Goal: Task Accomplishment & Management: Manage account settings

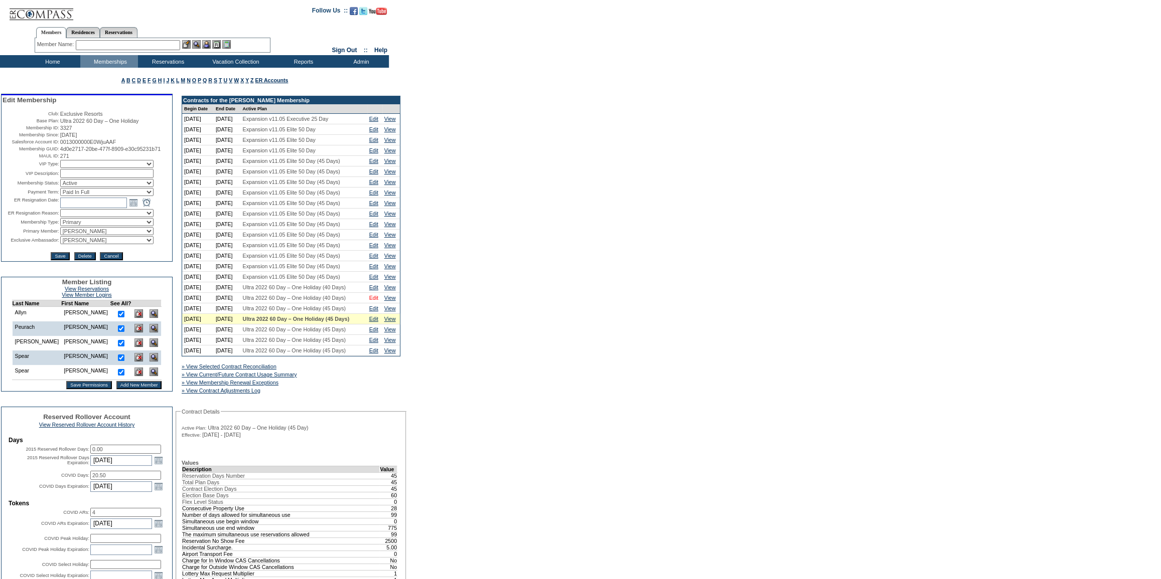
click at [374, 301] on link "Edit" at bounding box center [373, 298] width 9 height 6
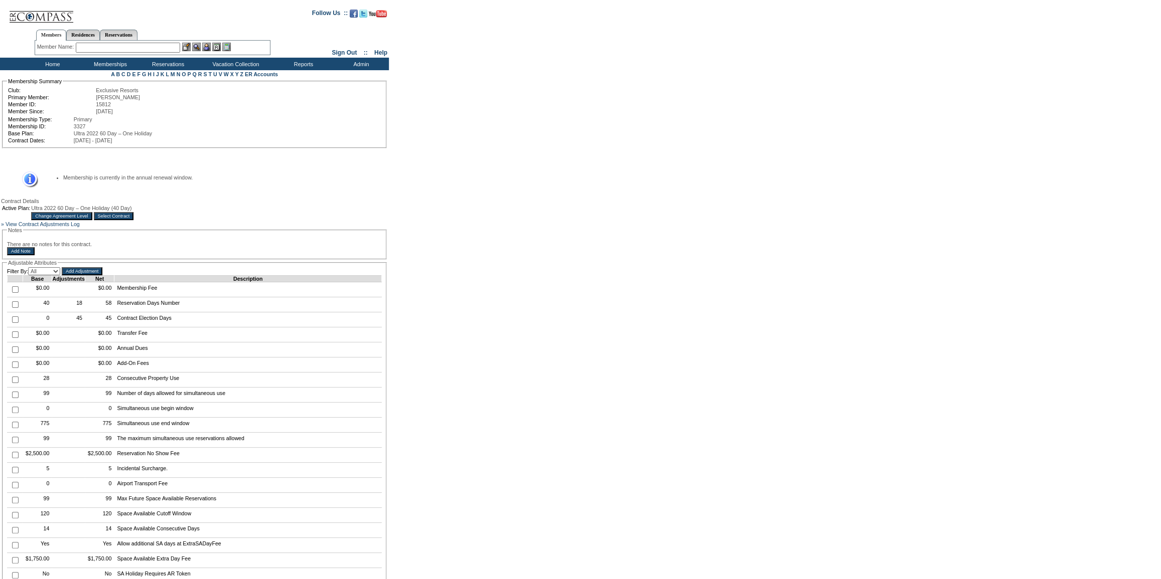
click at [13, 308] on input "checkbox" at bounding box center [15, 304] width 7 height 7
checkbox input "true"
click at [102, 275] on input "Add Adjustment" at bounding box center [82, 271] width 41 height 8
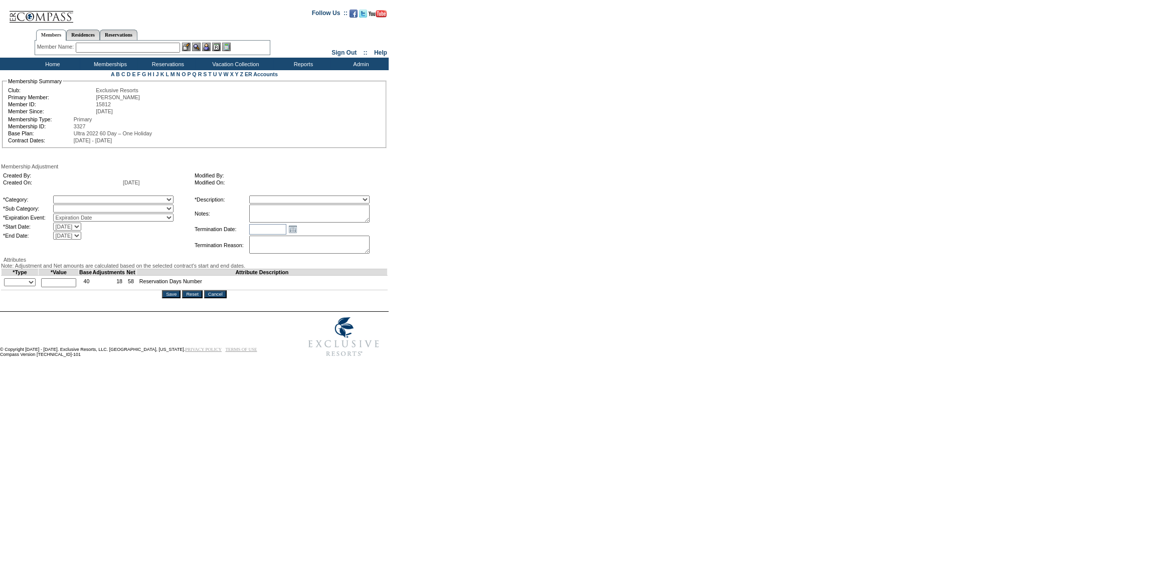
click at [88, 199] on select "A La Carte Days Contract Election Days Converted Days [MEDICAL_DATA] Other Refe…" at bounding box center [113, 200] width 120 height 8
select select "56"
click at [73, 197] on select "A La Carte Days Contract Election Days Converted Days [MEDICAL_DATA] Other Refe…" at bounding box center [113, 200] width 120 height 8
